Goal: Transaction & Acquisition: Purchase product/service

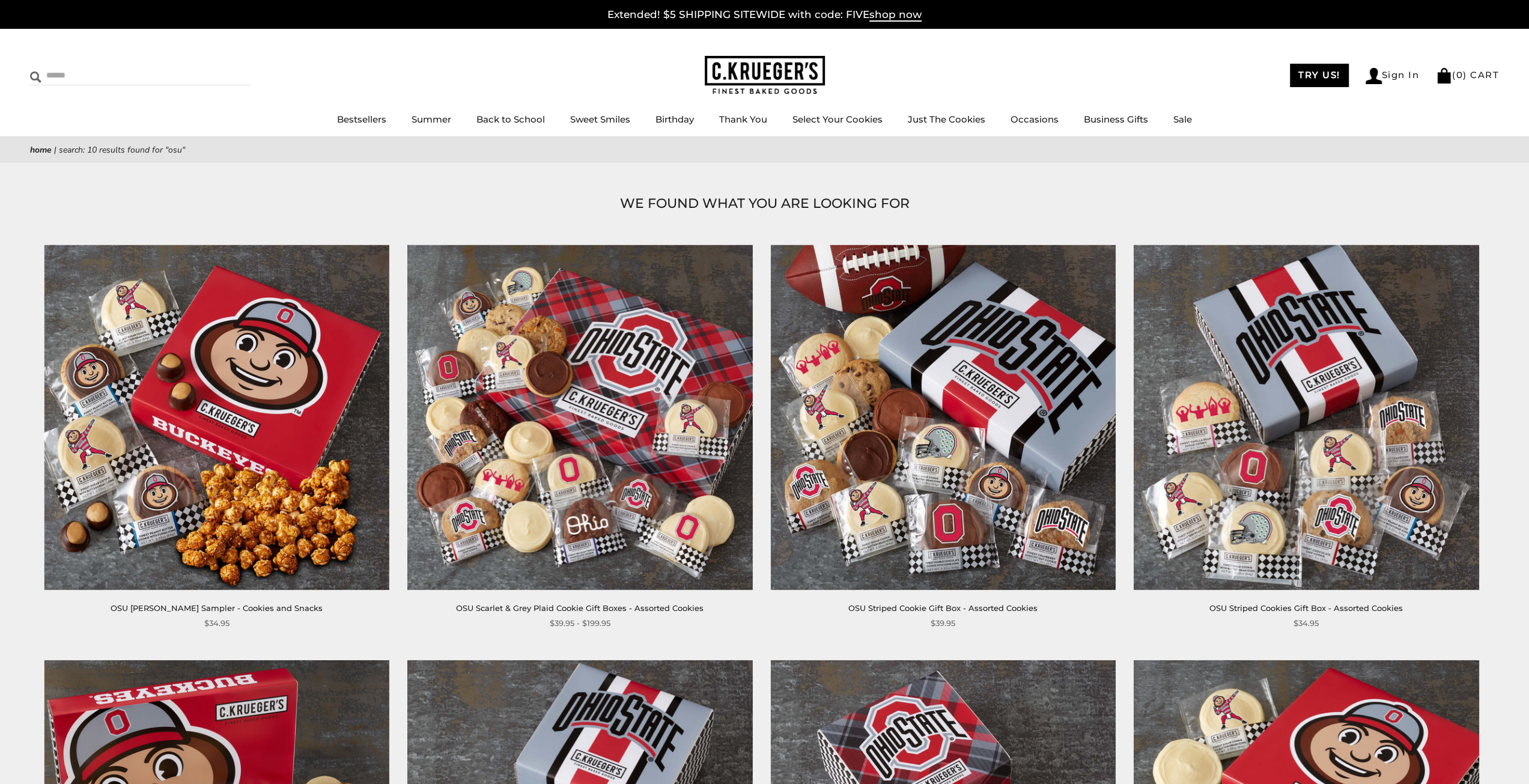
click at [73, 73] on input "Search" at bounding box center [102, 75] width 143 height 19
type input "***"
click at [218, 66] on input "******" at bounding box center [234, 74] width 32 height 16
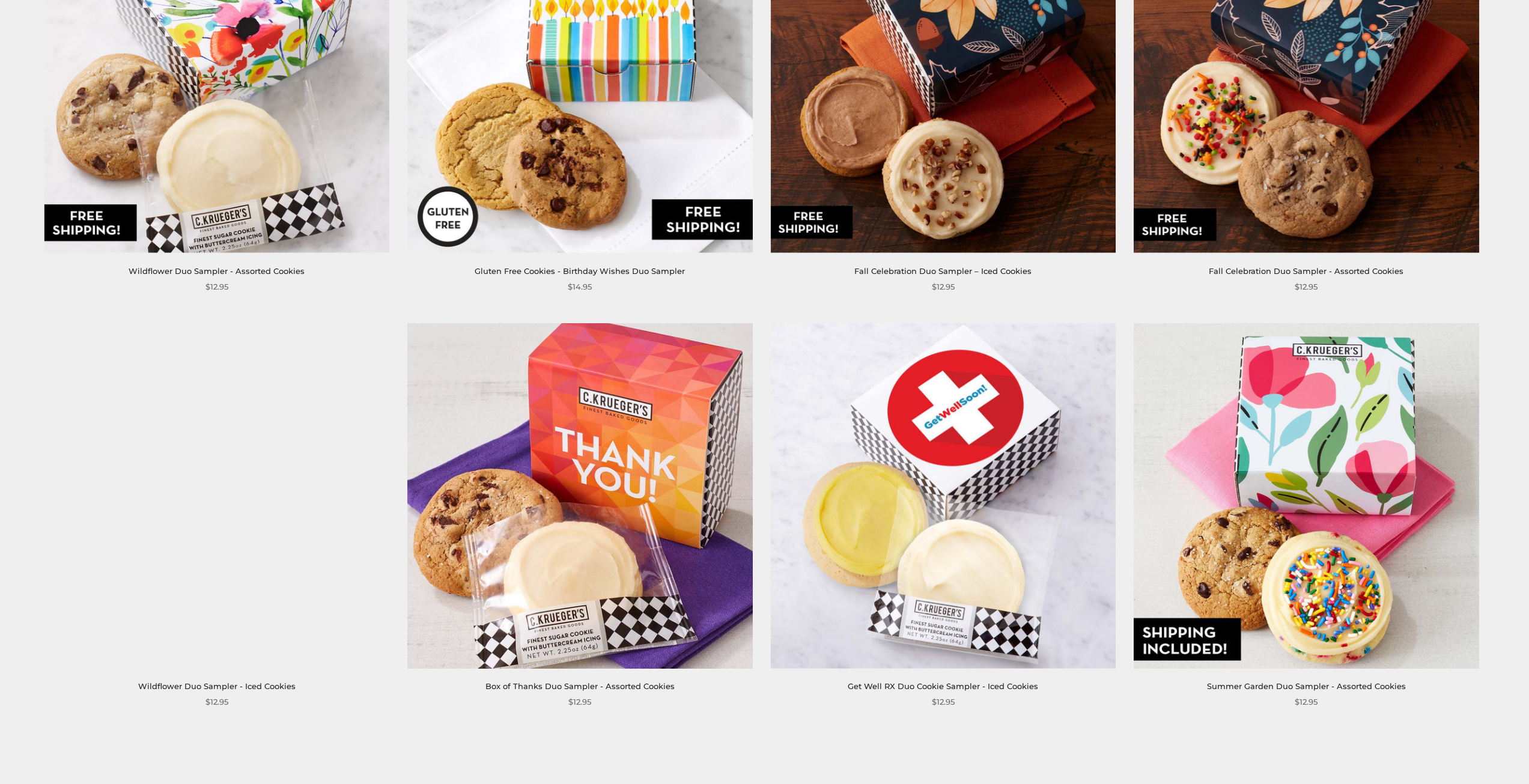
scroll to position [3605, 0]
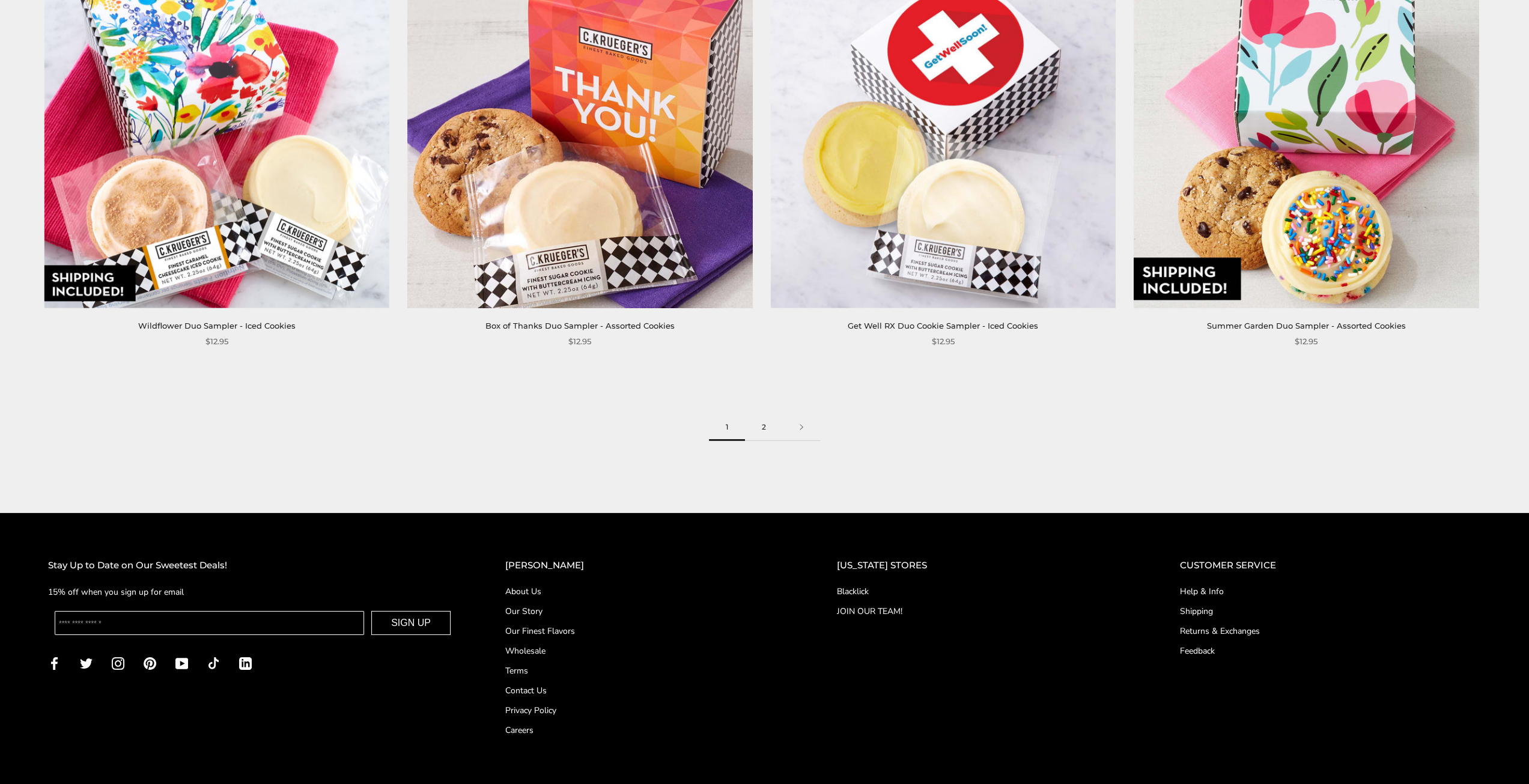
click at [762, 425] on link "2" at bounding box center [764, 427] width 38 height 27
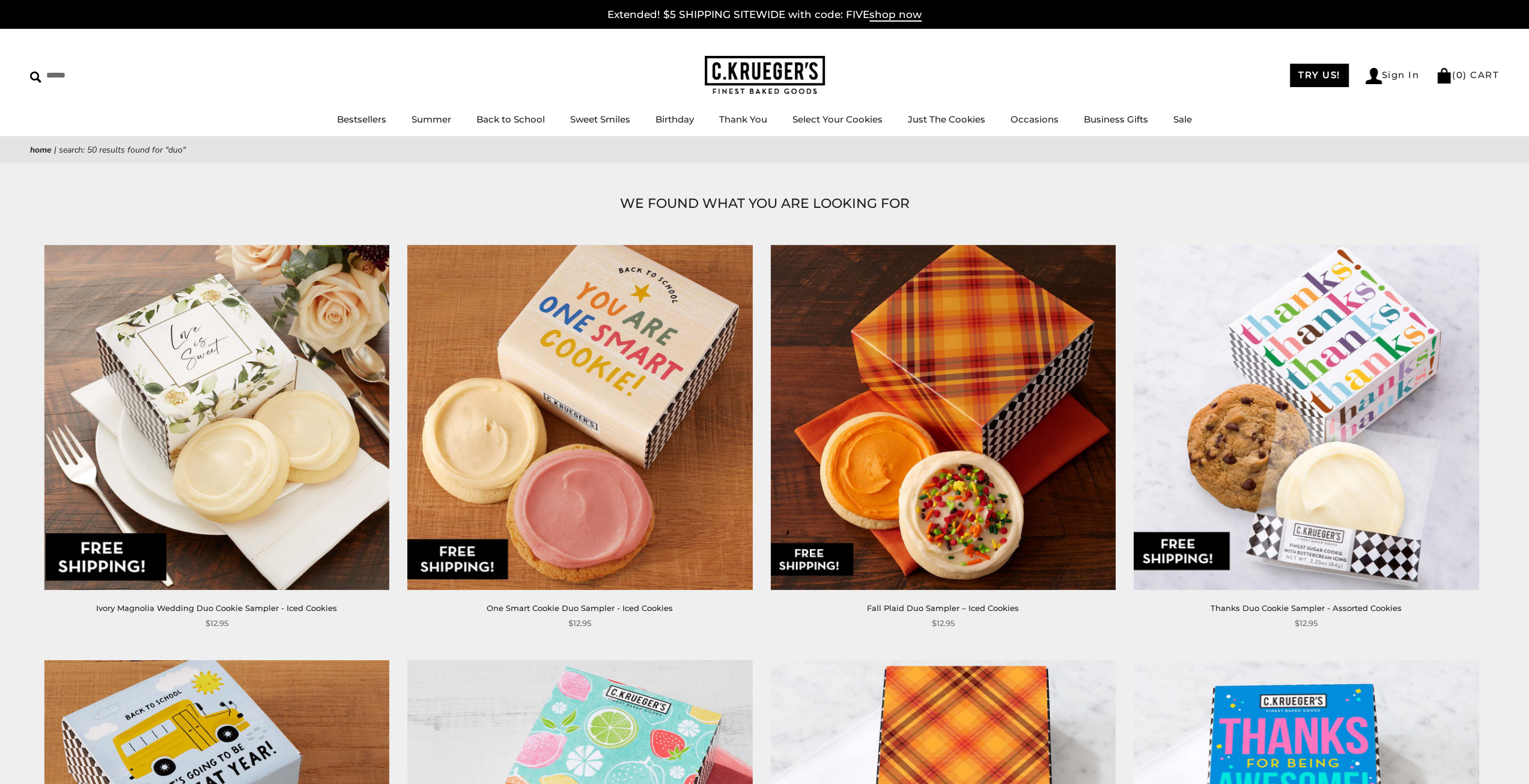
click at [42, 150] on link "Home" at bounding box center [41, 150] width 22 height 12
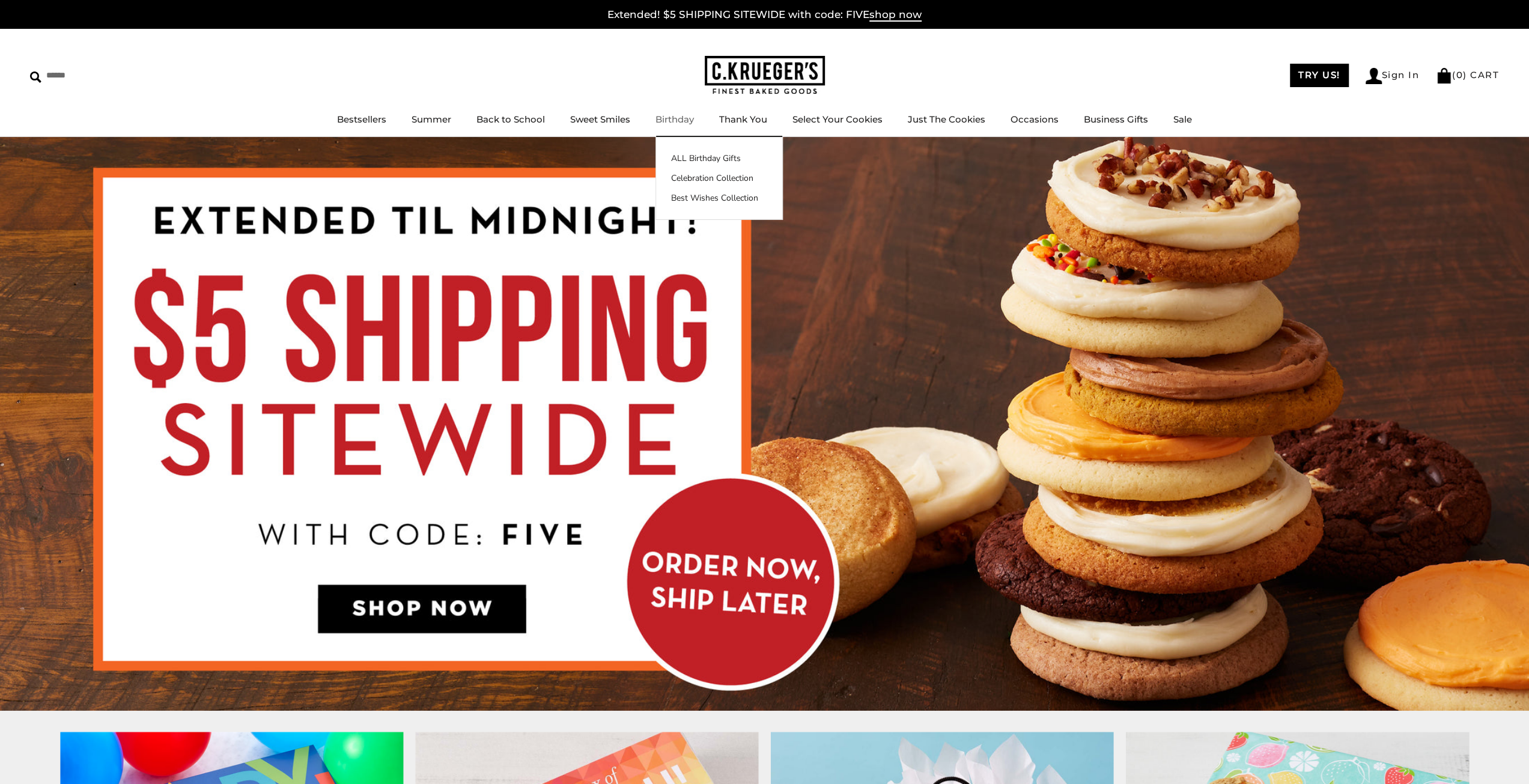
click at [672, 125] on link "Birthday" at bounding box center [675, 119] width 39 height 12
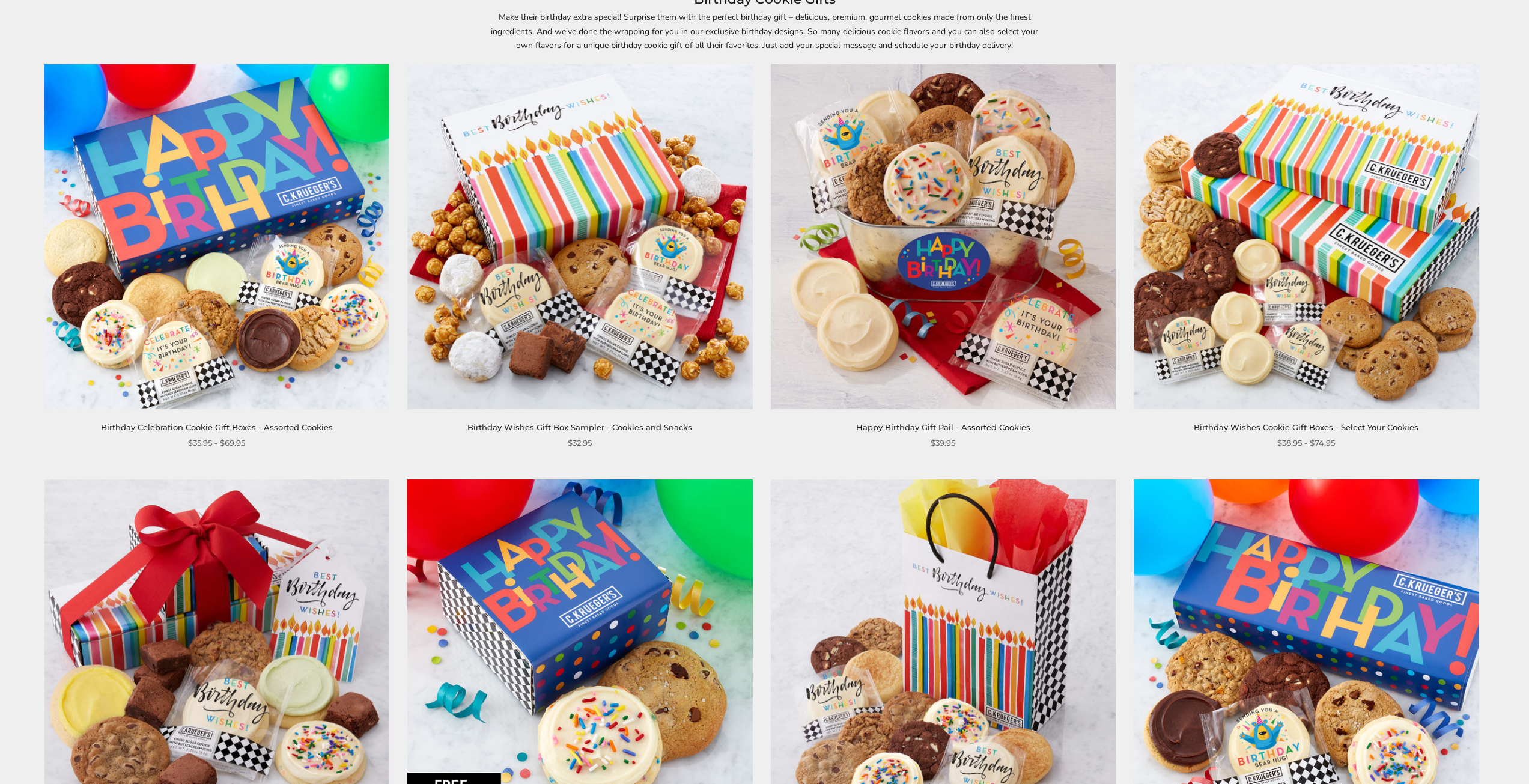
scroll to position [180, 0]
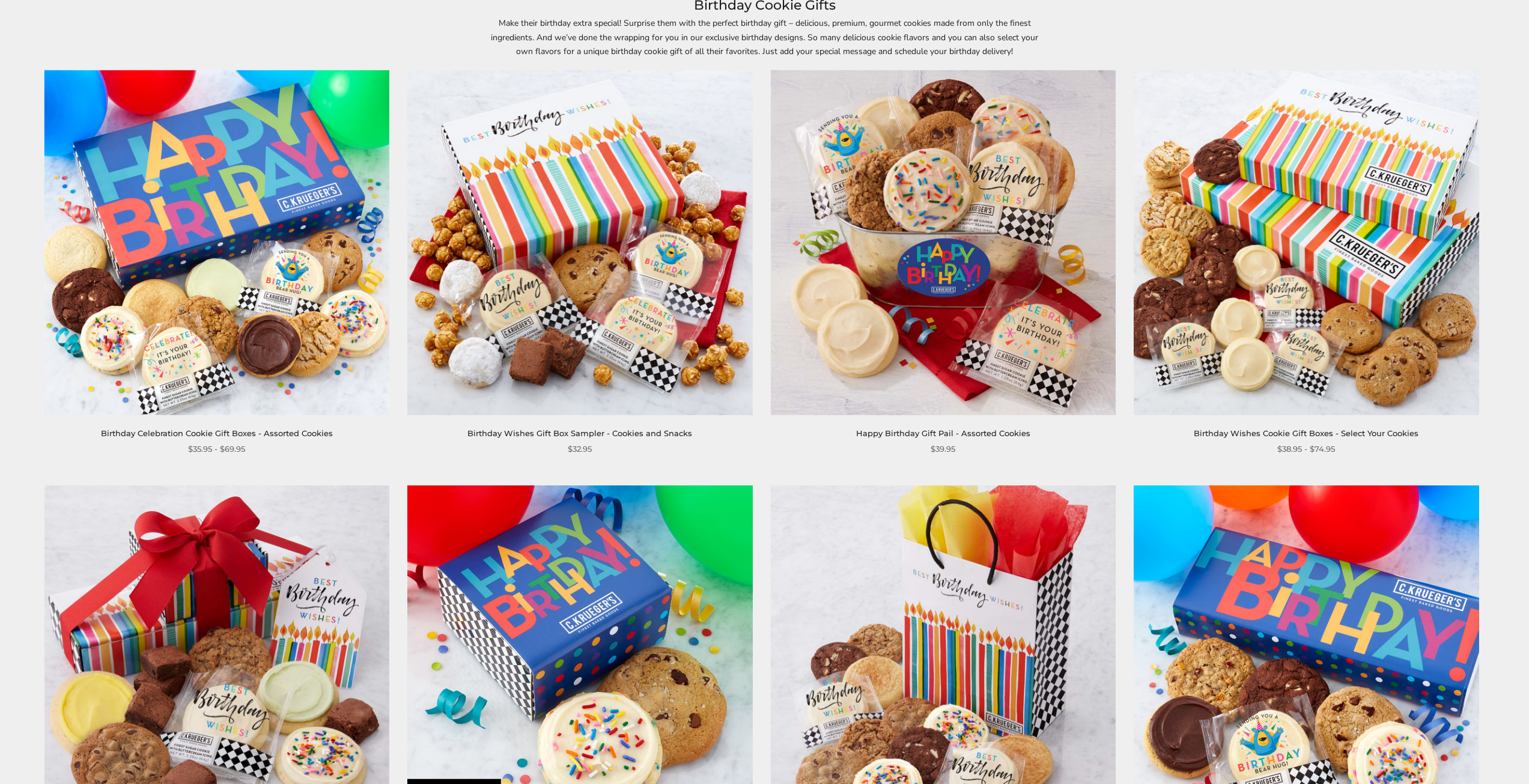
click at [221, 285] on img at bounding box center [217, 242] width 345 height 345
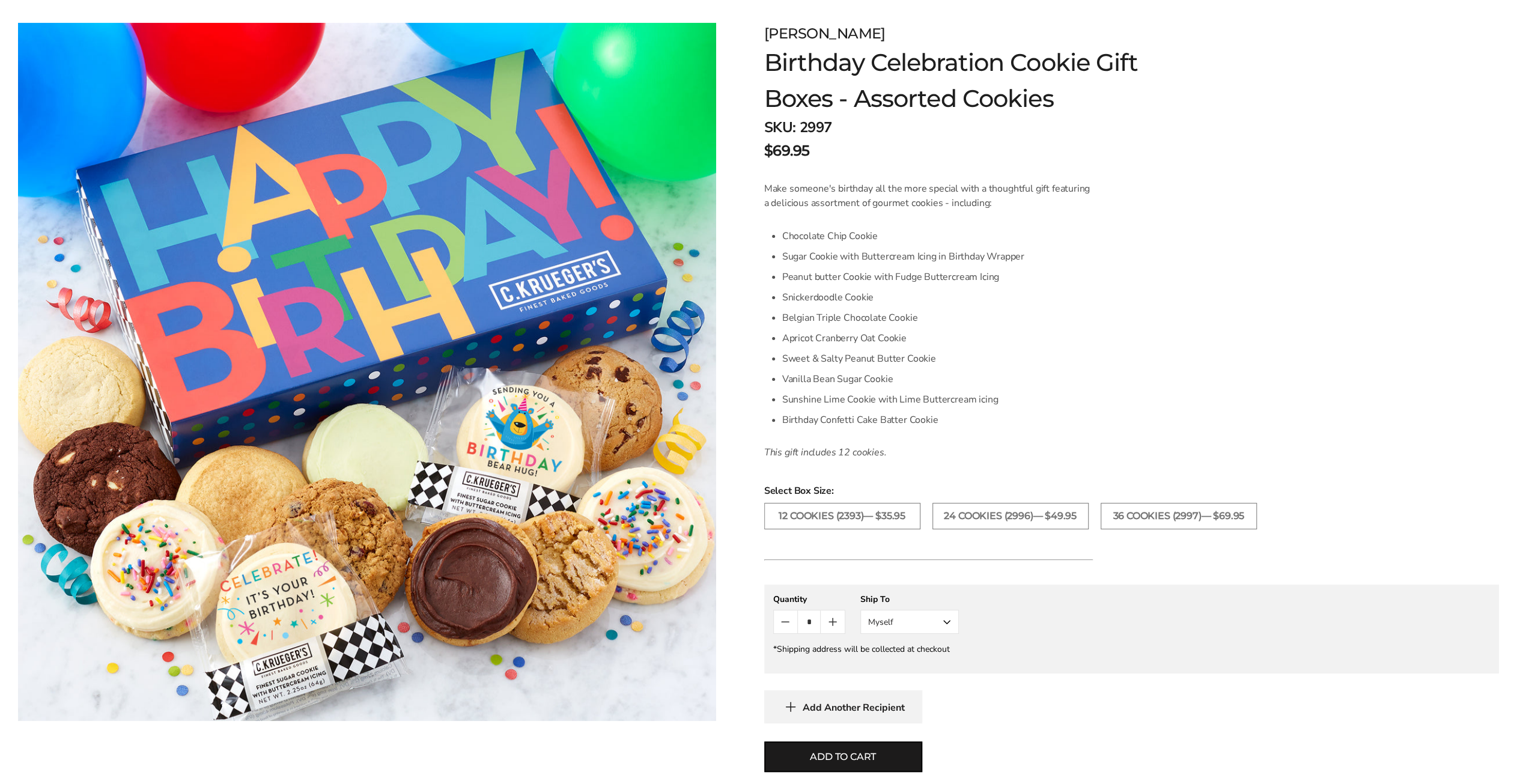
scroll to position [240, 0]
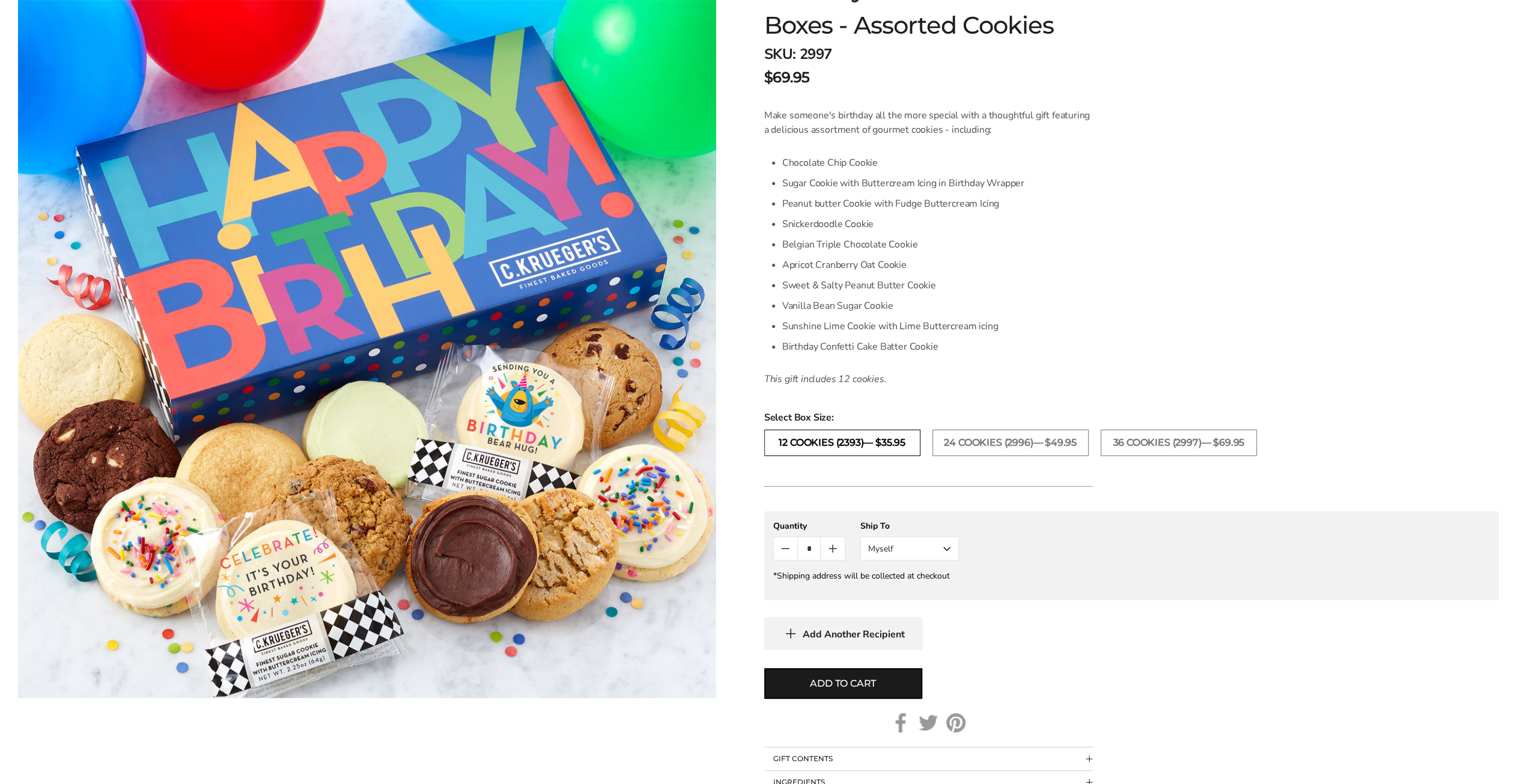
click at [881, 443] on label "12 COOKIES (2393)— $35.95" at bounding box center [842, 443] width 156 height 27
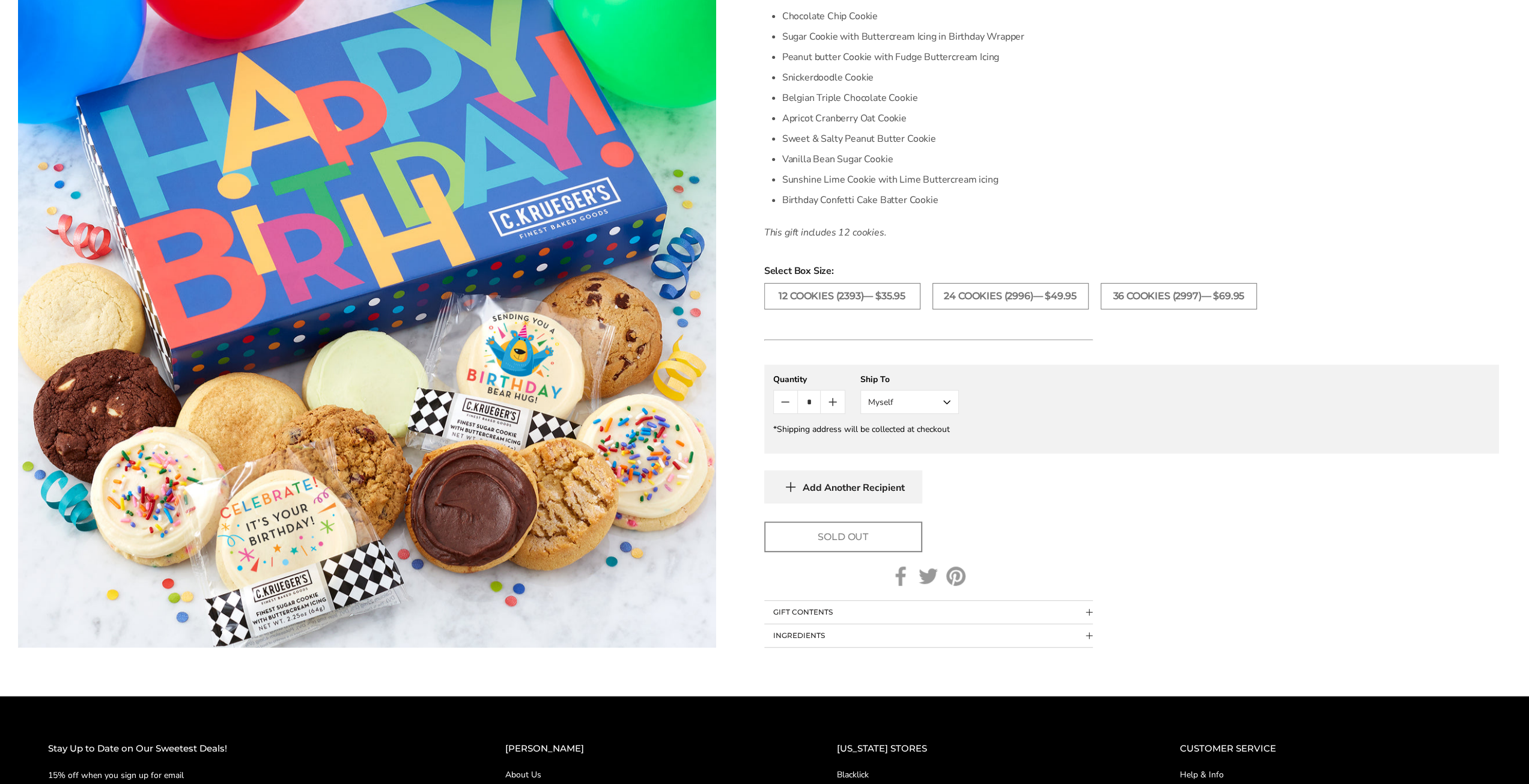
scroll to position [540, 0]
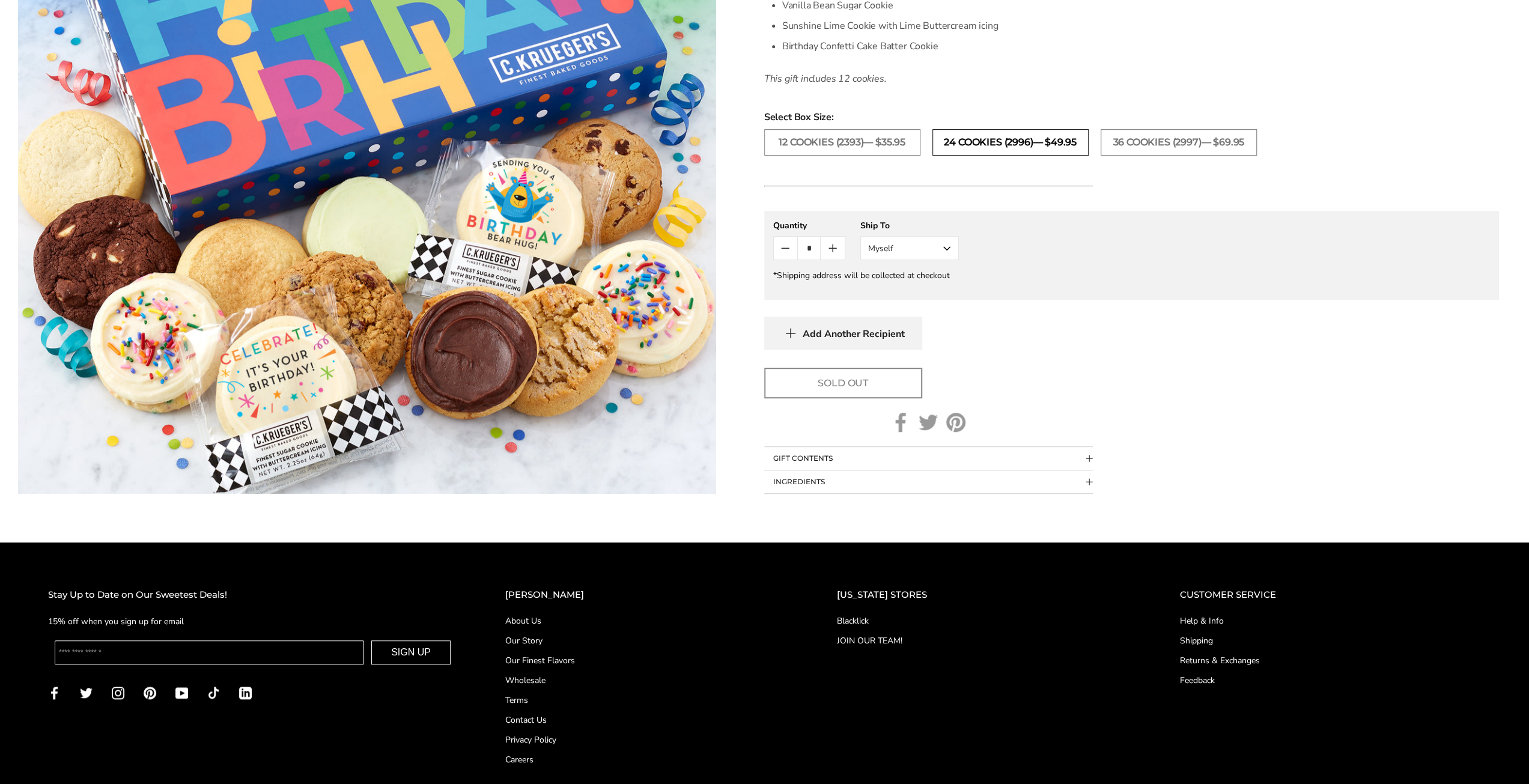
click at [960, 148] on label "24 COOKIES (2996)— $49.95" at bounding box center [1011, 142] width 156 height 27
click at [1148, 143] on label "36 COOKIES (2997)— $69.95" at bounding box center [1179, 142] width 156 height 27
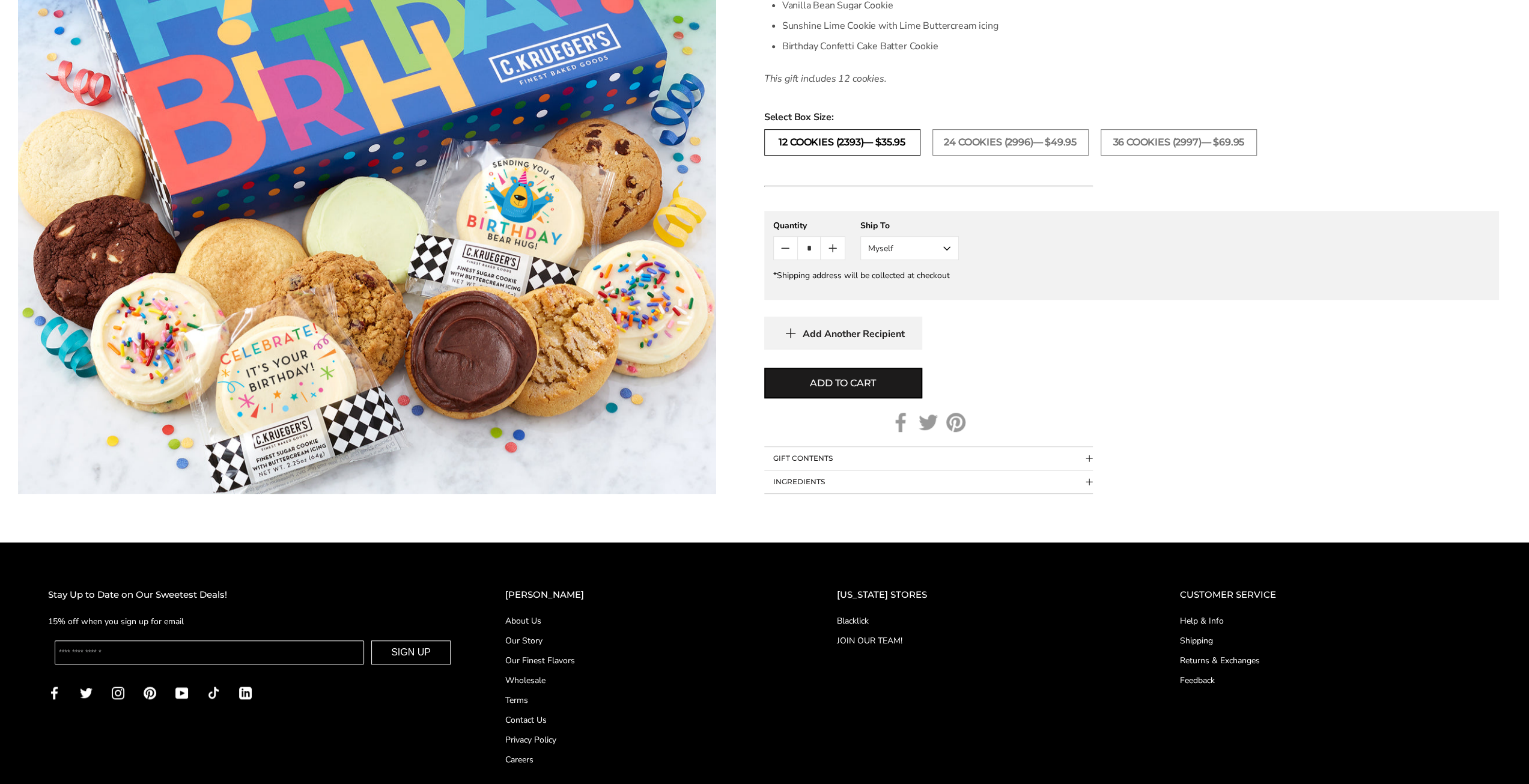
click at [851, 148] on label "12 COOKIES (2393)— $35.95" at bounding box center [842, 142] width 156 height 27
click at [1190, 642] on link "Shipping" at bounding box center [1331, 641] width 301 height 13
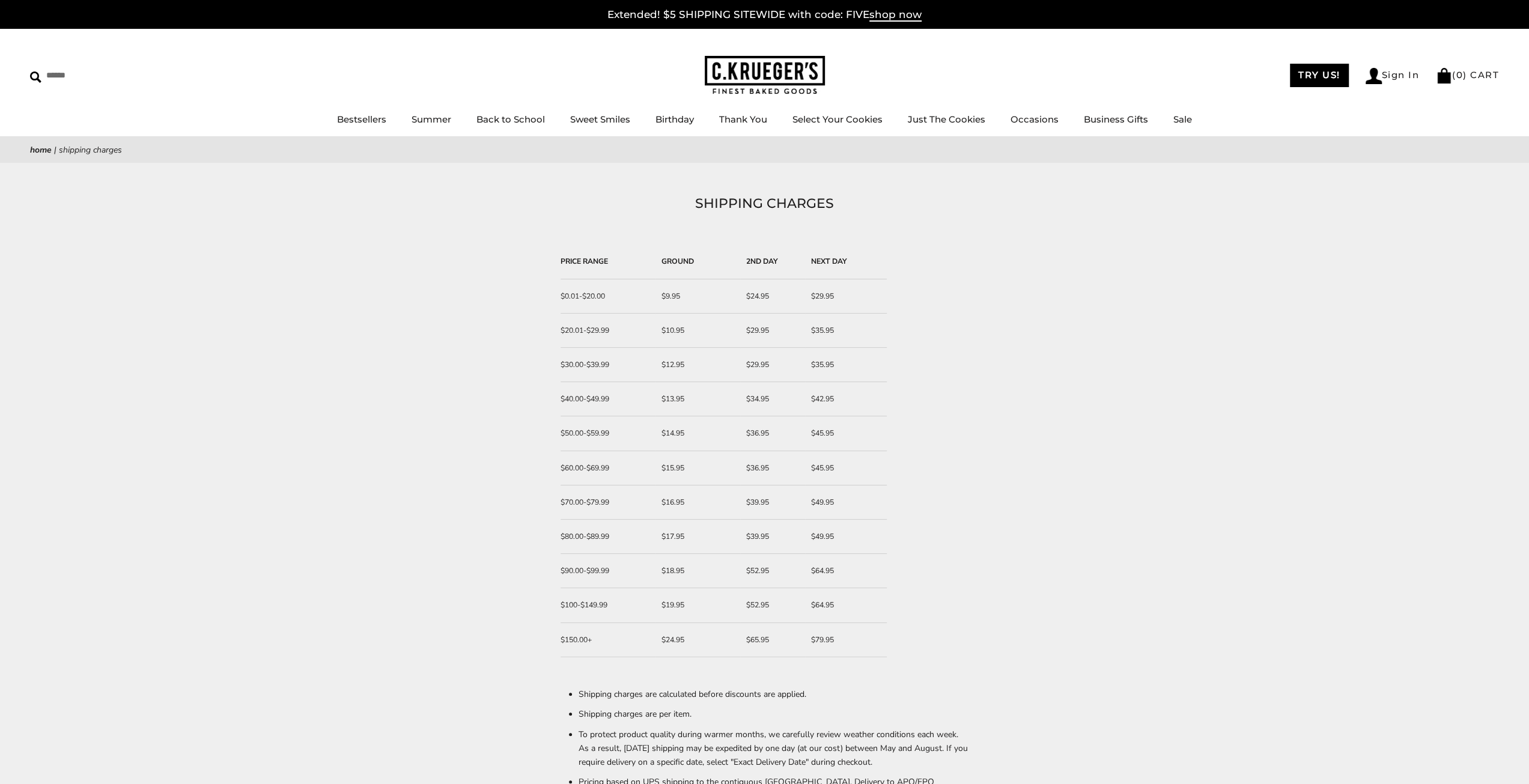
click at [38, 152] on link "Home" at bounding box center [41, 150] width 22 height 12
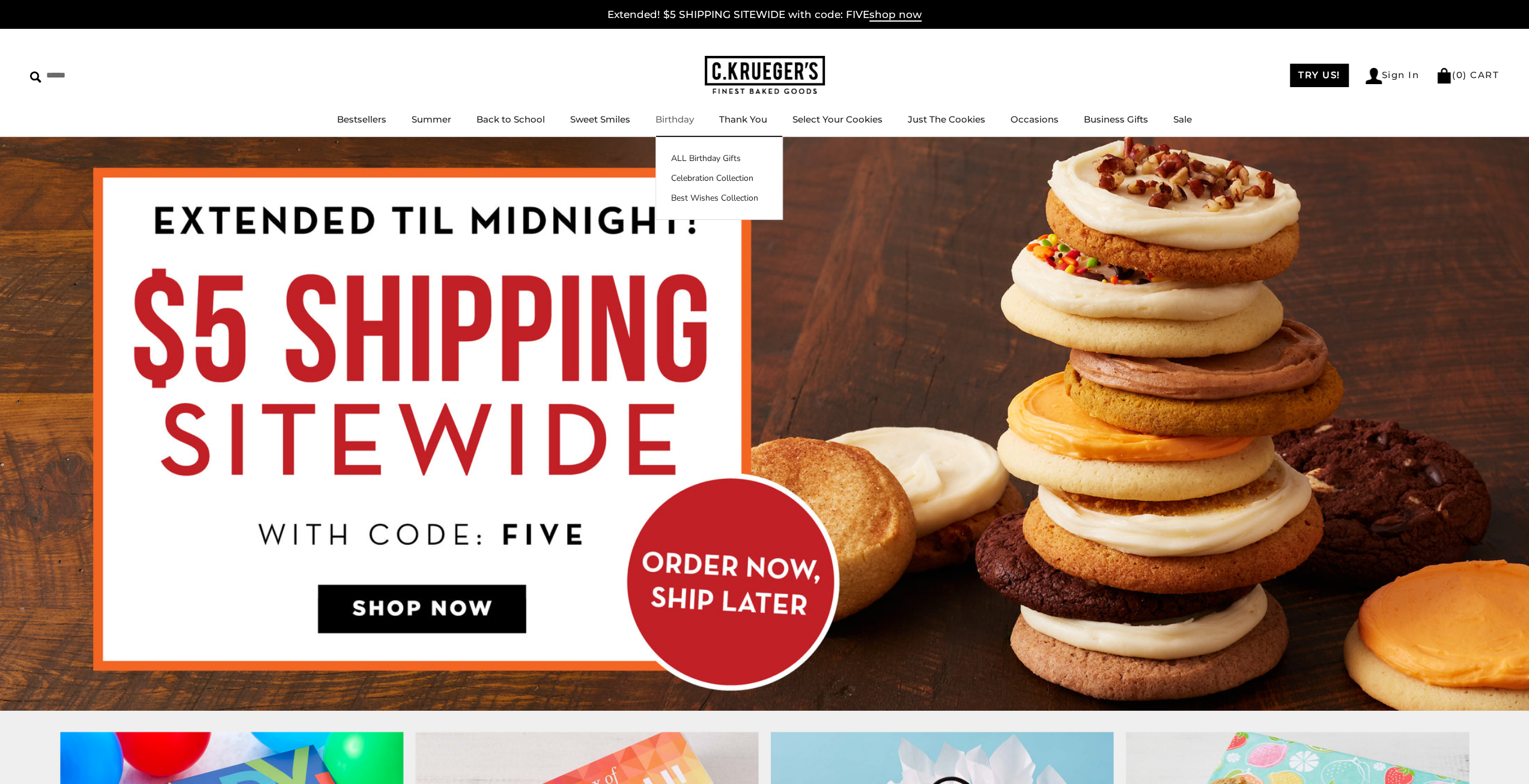
click at [668, 125] on link "Birthday" at bounding box center [675, 119] width 39 height 12
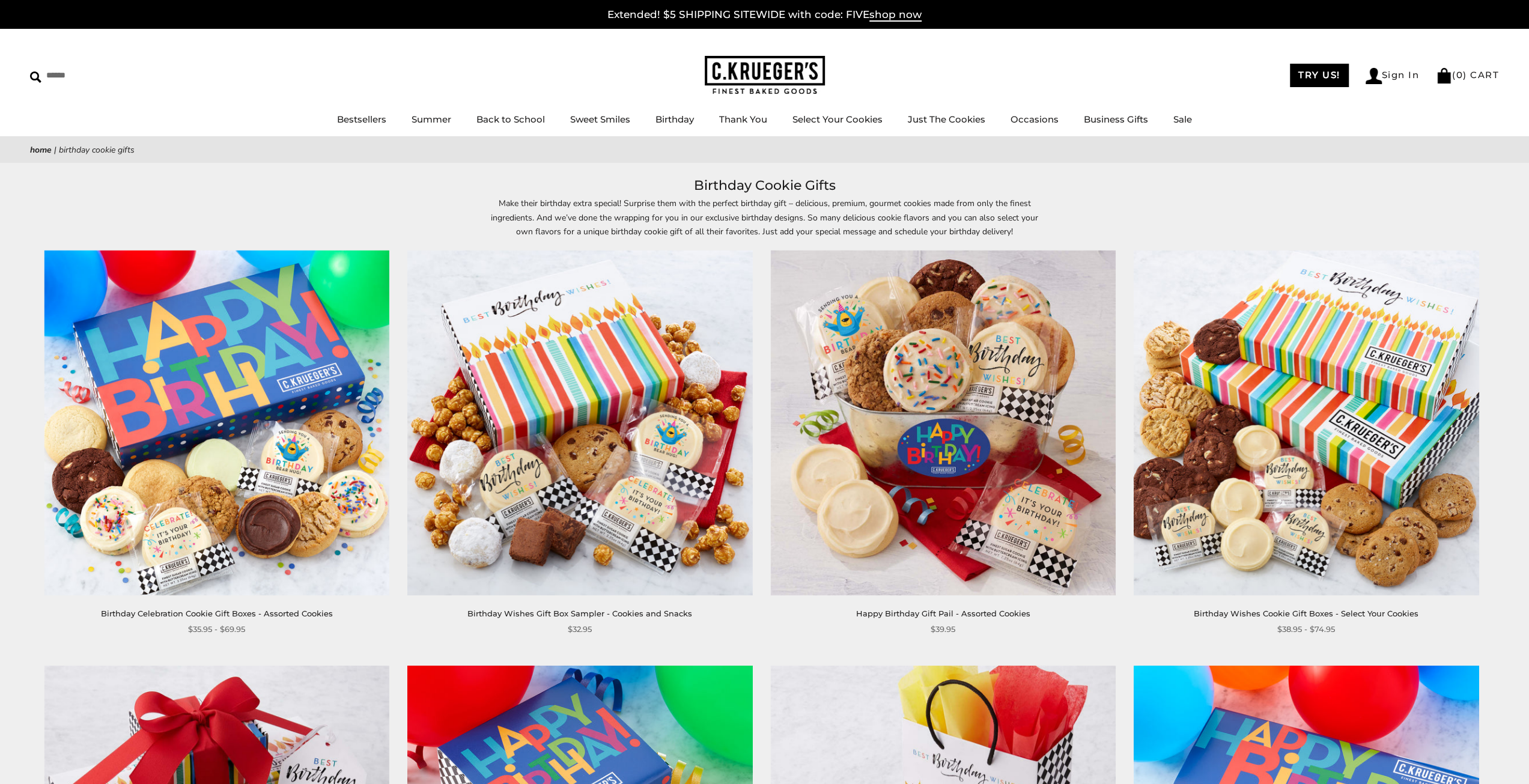
click at [262, 452] on img at bounding box center [217, 423] width 345 height 345
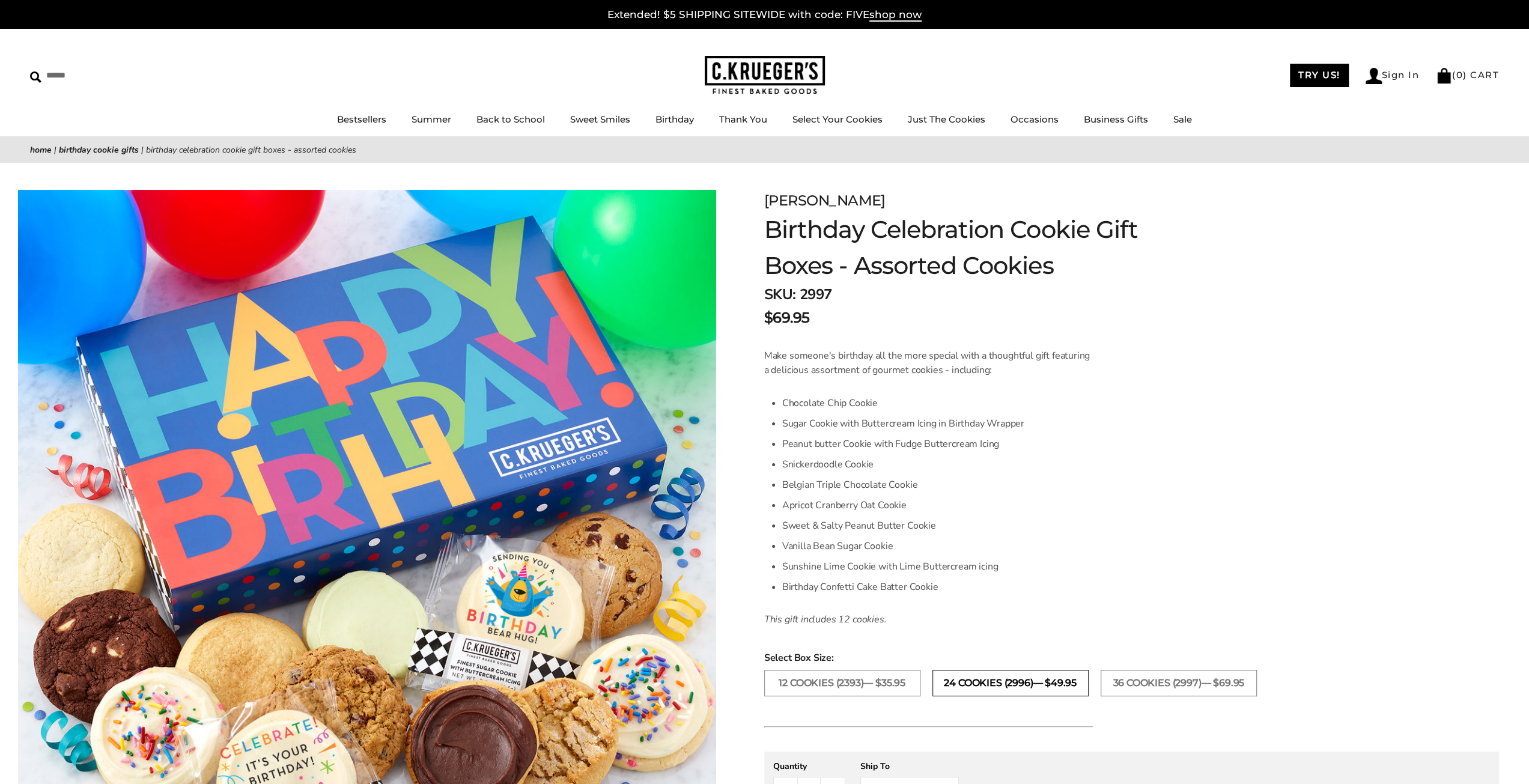
click at [969, 692] on label "24 COOKIES (2996)— $49.95" at bounding box center [1011, 684] width 156 height 27
click at [868, 679] on label "12 COOKIES (2393)— $35.95" at bounding box center [842, 684] width 156 height 27
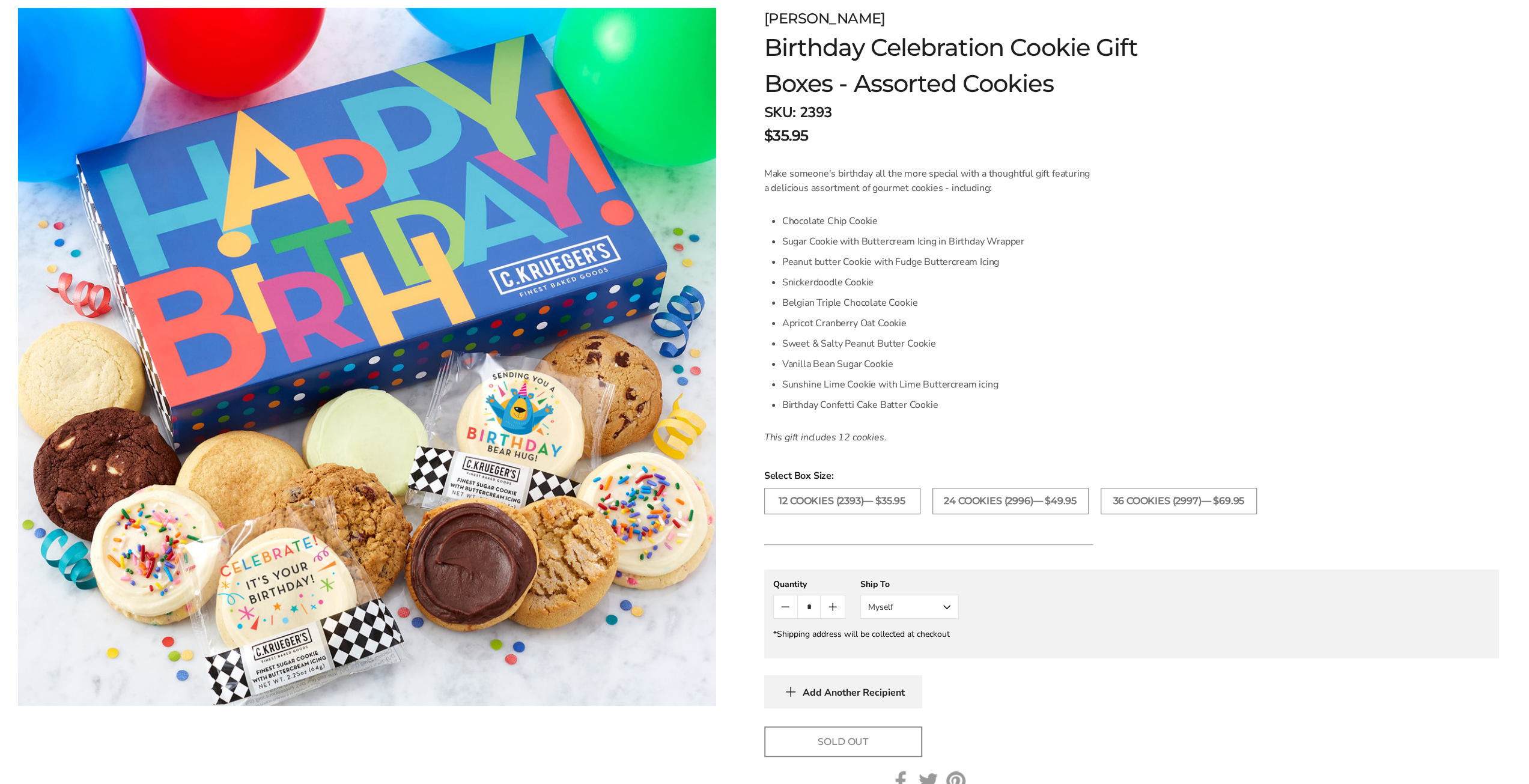
scroll to position [240, 0]
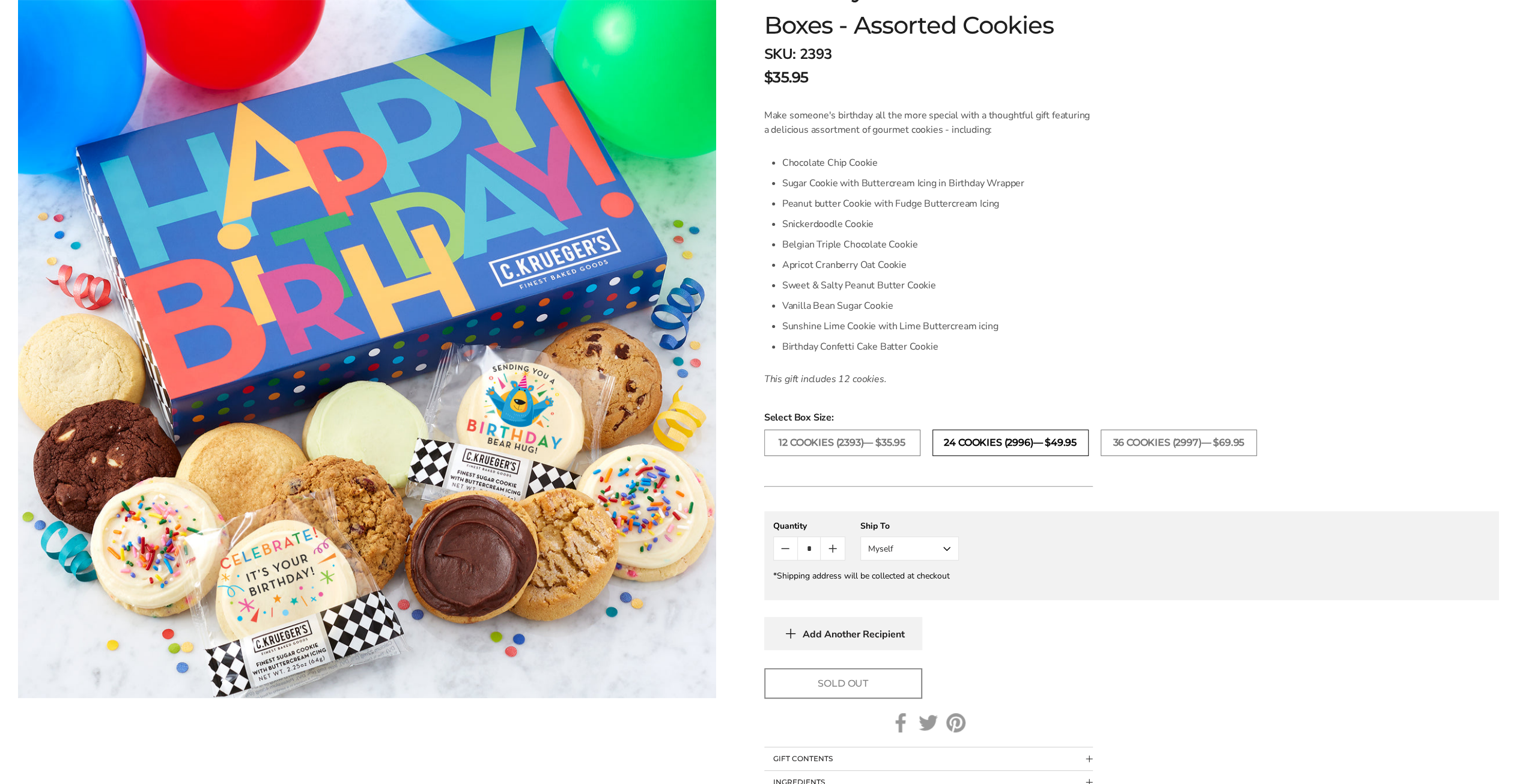
click at [987, 448] on label "24 COOKIES (2996)— $49.95" at bounding box center [1011, 443] width 156 height 27
click at [1188, 436] on label "36 COOKIES (2997)— $69.95" at bounding box center [1179, 443] width 156 height 27
